Goal: Task Accomplishment & Management: Use online tool/utility

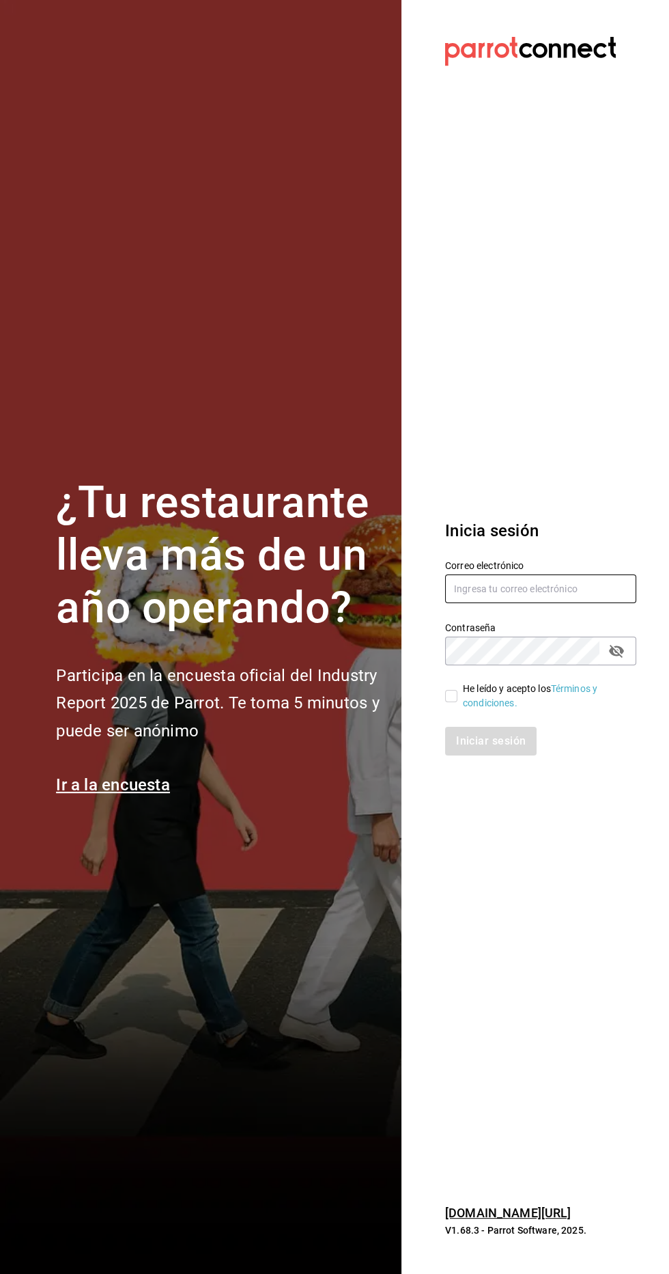
click at [529, 603] on input "text" at bounding box center [540, 588] width 191 height 29
type input "L"
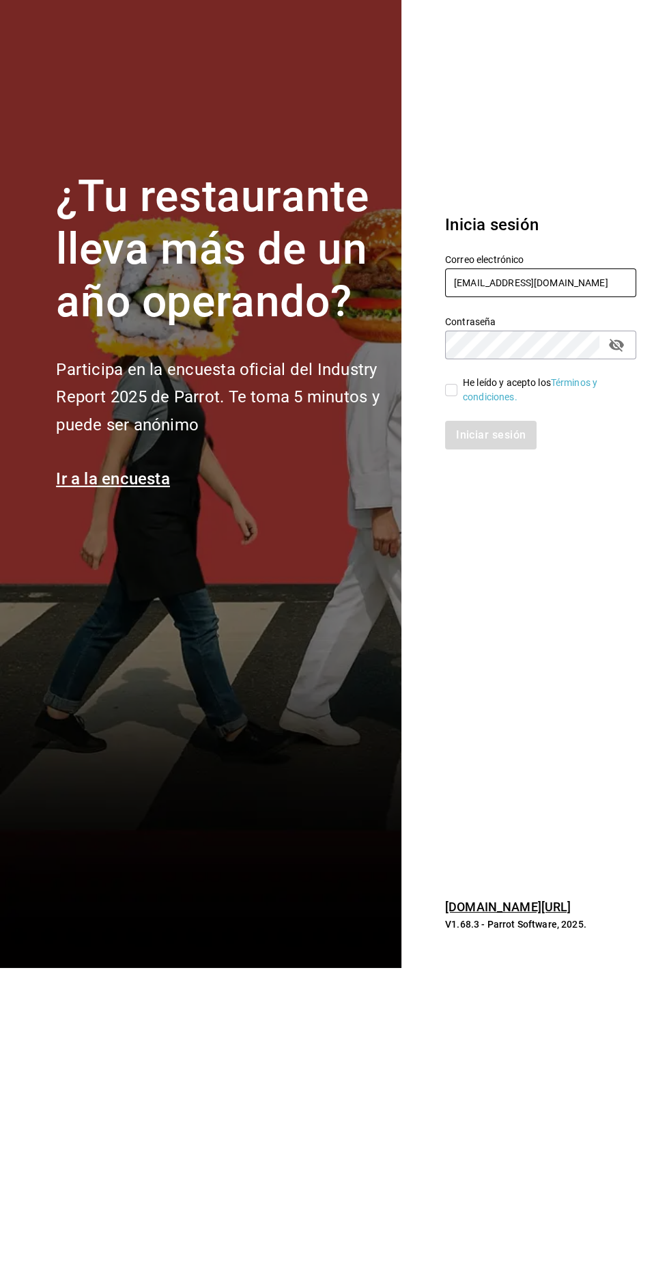
type input "[EMAIL_ADDRESS][DOMAIN_NAME]"
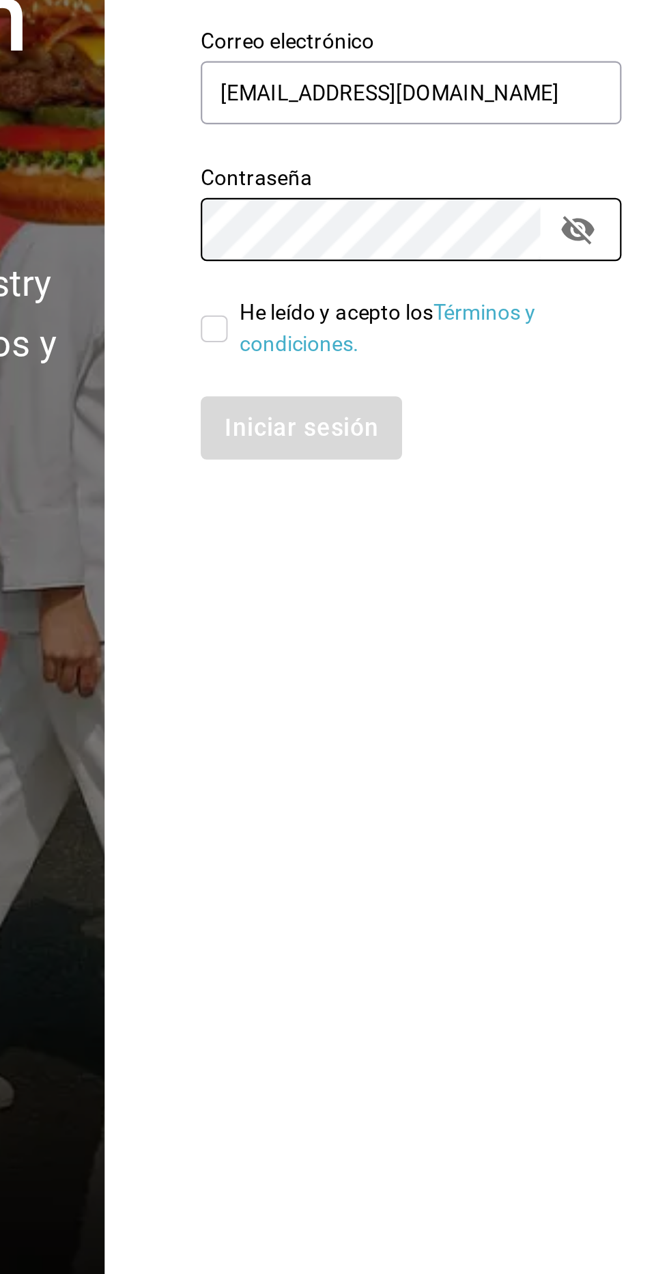
click at [450, 702] on input "He leído y acepto los Términos y condiciones." at bounding box center [451, 696] width 12 height 12
checkbox input "true"
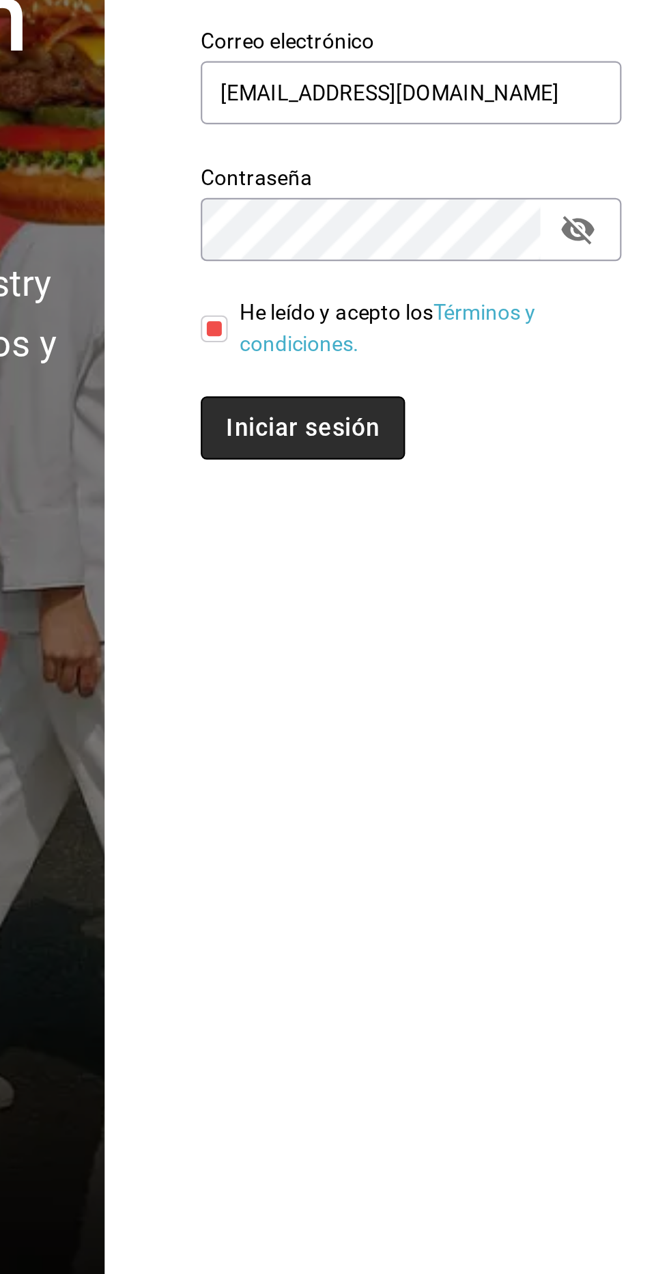
click at [508, 755] on button "Iniciar sesión" at bounding box center [491, 741] width 93 height 29
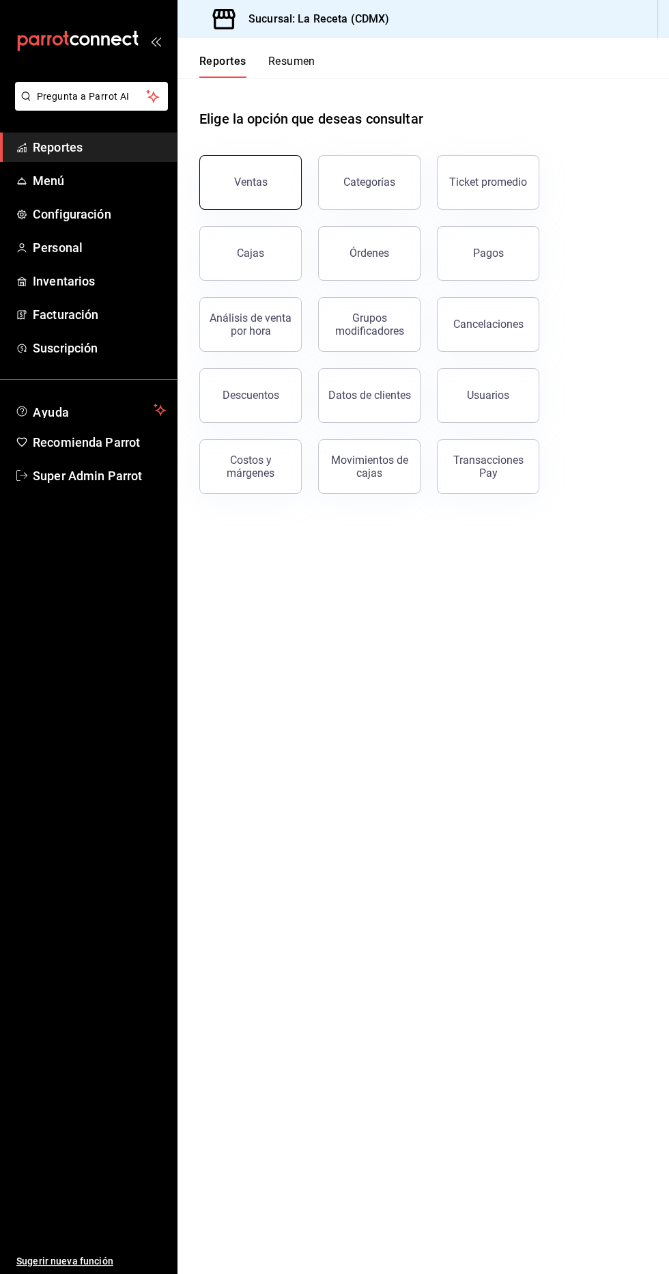
click at [259, 181] on div "Ventas" at bounding box center [250, 182] width 33 height 13
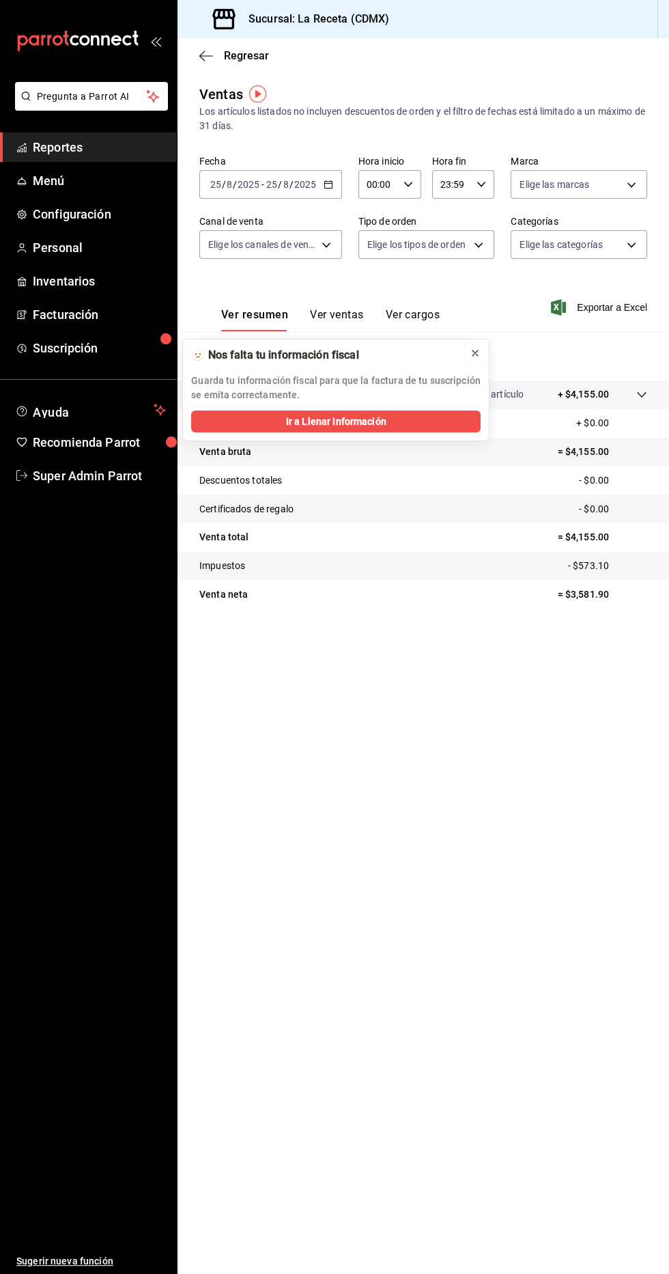
click at [477, 348] on icon at bounding box center [475, 353] width 11 height 11
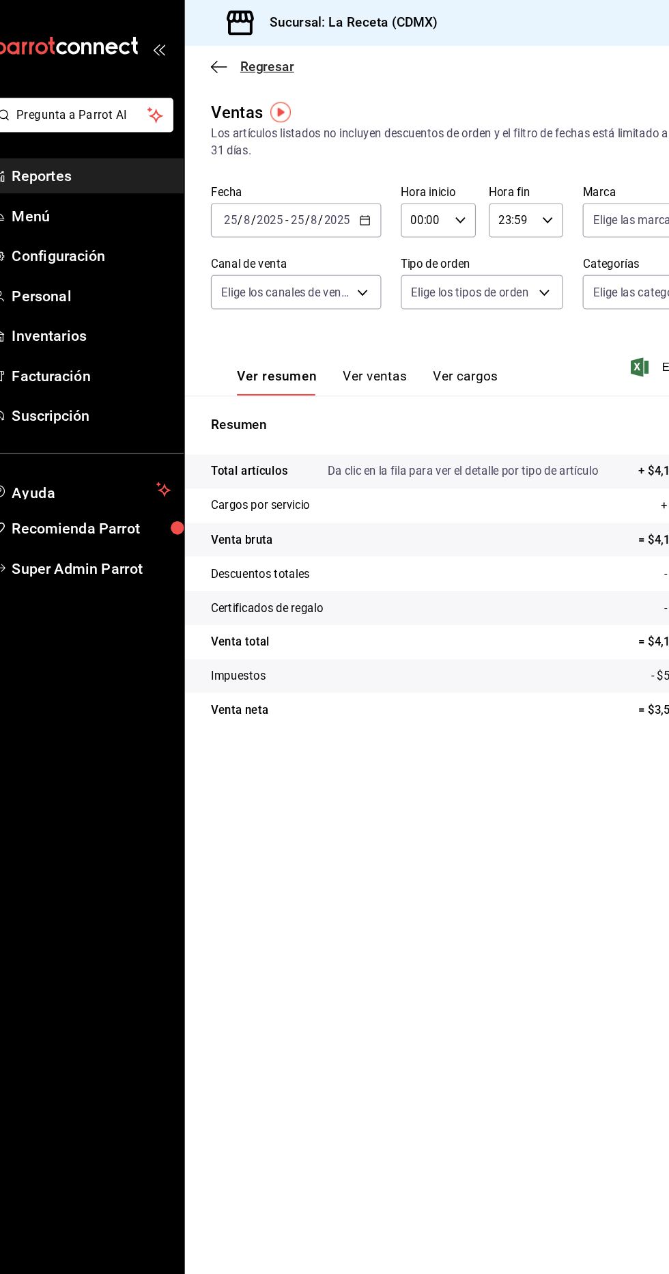
click at [210, 60] on icon "button" at bounding box center [206, 56] width 14 height 12
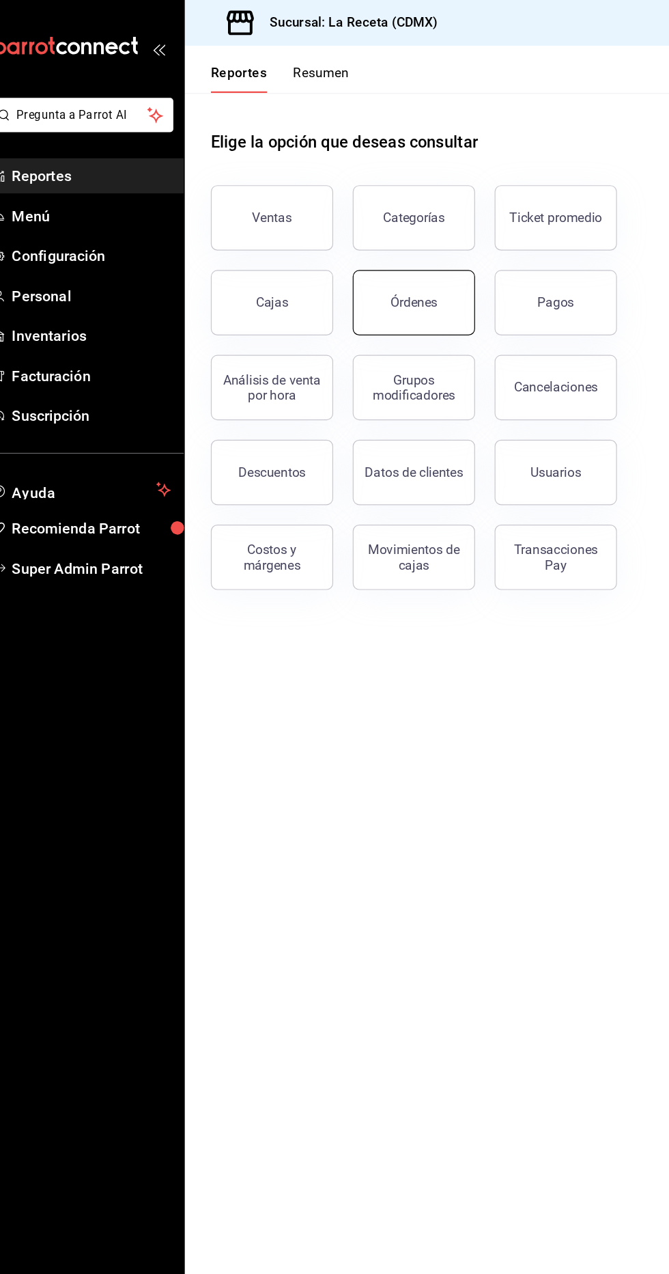
click at [367, 256] on div "Órdenes" at bounding box center [370, 253] width 40 height 13
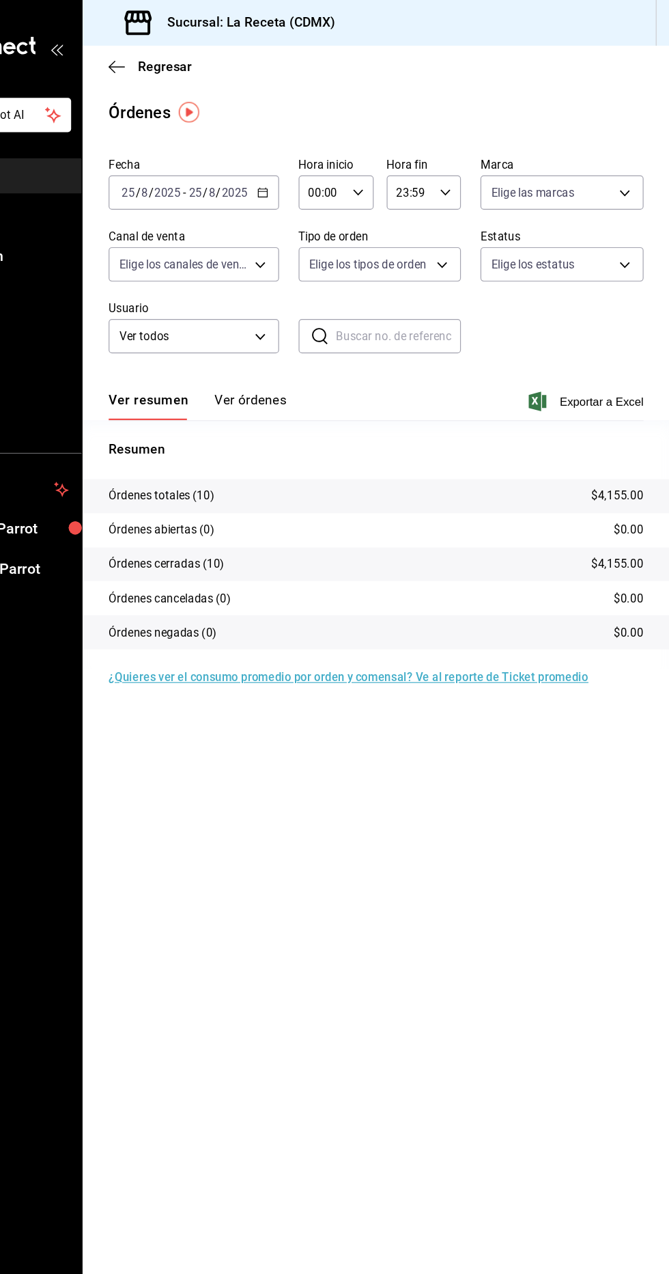
click at [311, 341] on button "Ver órdenes" at bounding box center [318, 340] width 60 height 23
